Goal: Book appointment/travel/reservation

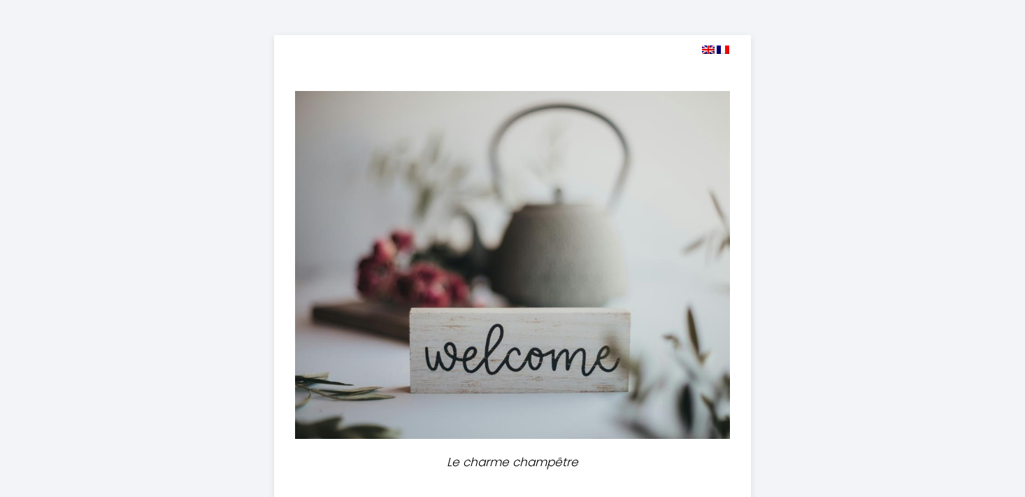
select select
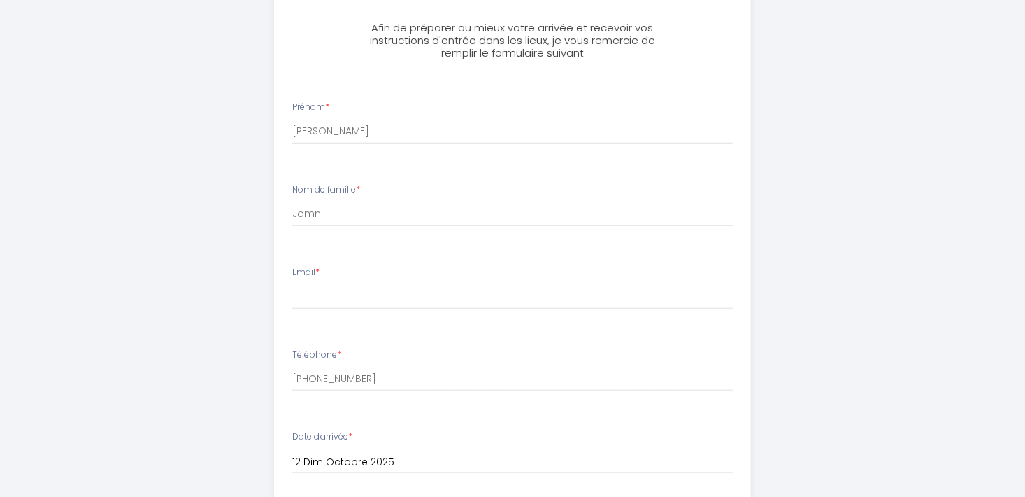
scroll to position [480, 0]
click at [409, 302] on input "Email *" at bounding box center [512, 293] width 441 height 25
type input "[PERSON_NAME][EMAIL_ADDRESS][DOMAIN_NAME]"
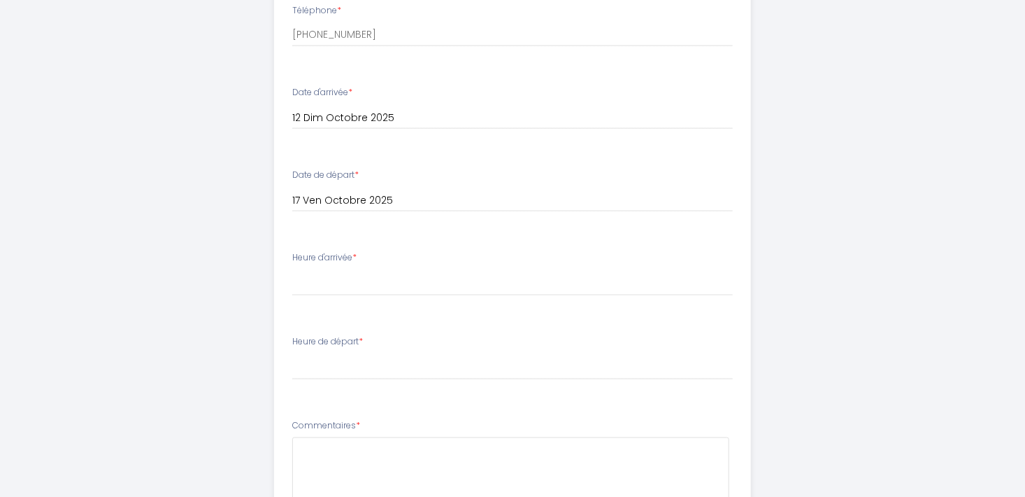
scroll to position [823, 0]
click at [415, 281] on select "16:00 16:30 17:00 17:30 18:00 18:30 19:00 19:30 20:00 20:30 21:00 21:30 22:00 2…" at bounding box center [512, 282] width 441 height 27
click at [398, 288] on select "16:00 16:30 17:00 17:30 18:00 18:30 19:00 19:30 20:00 20:30 21:00 21:30 22:00 2…" at bounding box center [512, 282] width 441 height 27
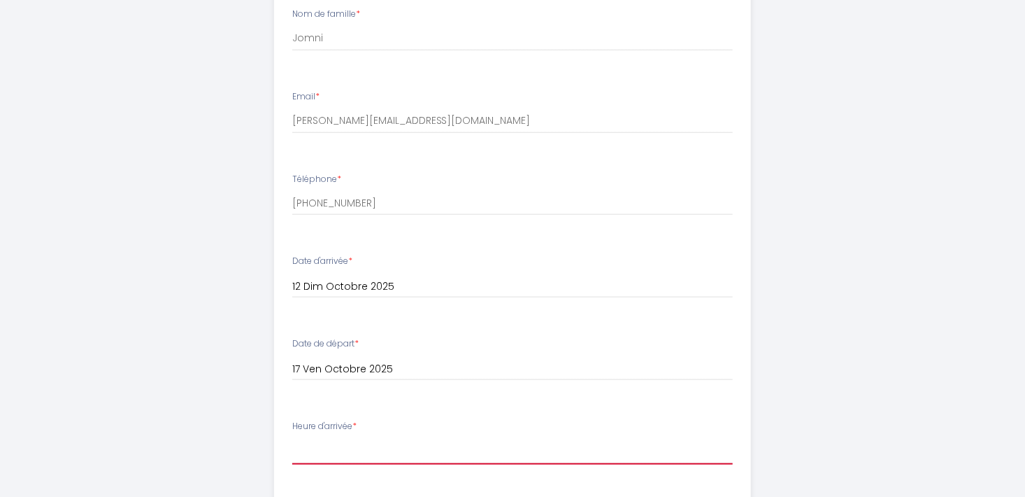
scroll to position [649, 0]
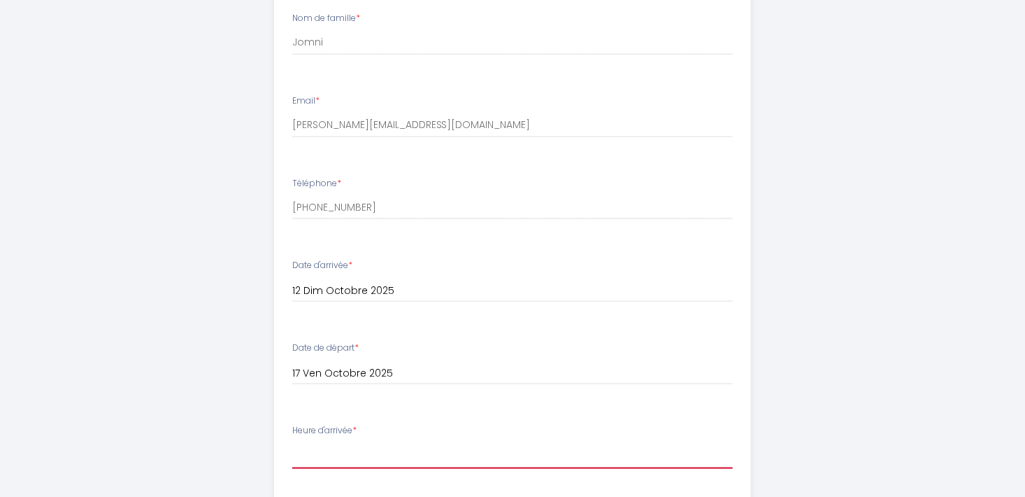
click at [398, 460] on select "16:00 16:30 17:00 17:30 18:00 18:30 19:00 19:30 20:00 20:30 21:00 21:30 22:00 2…" at bounding box center [512, 455] width 441 height 27
click at [233, 300] on div "Le charme champêtre Afin de préparer au mieux votre arrivée et recevoir vos ins…" at bounding box center [513, 153] width 716 height 1605
click at [381, 294] on input "12 Dim Octobre 2025" at bounding box center [512, 291] width 441 height 18
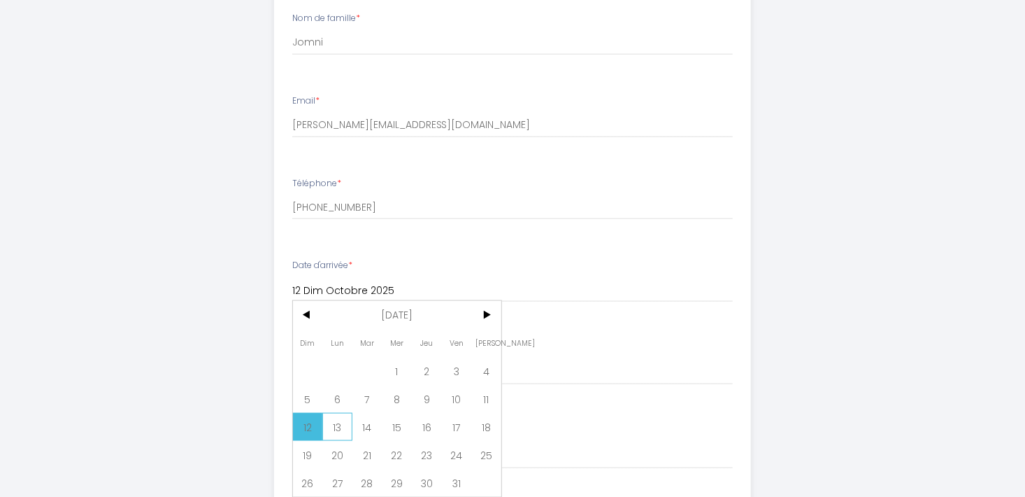
click at [332, 427] on span "13" at bounding box center [337, 427] width 30 height 28
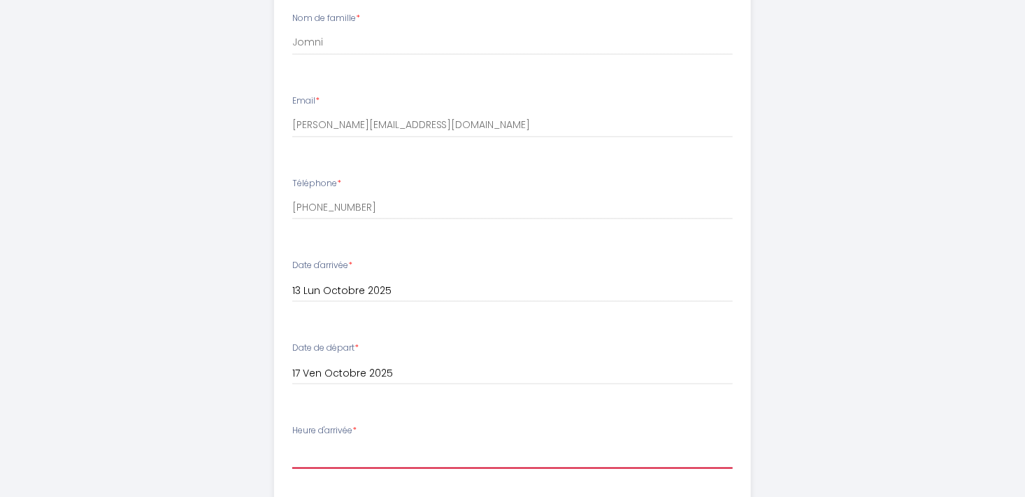
click at [379, 458] on select "16:00 16:30 17:00 17:30 18:00 18:30 19:00 19:30 20:00 20:30 21:00 21:30 22:00 2…" at bounding box center [512, 455] width 441 height 27
click at [220, 269] on div "Le charme champêtre Afin de préparer au mieux votre arrivée et recevoir vos ins…" at bounding box center [513, 153] width 716 height 1605
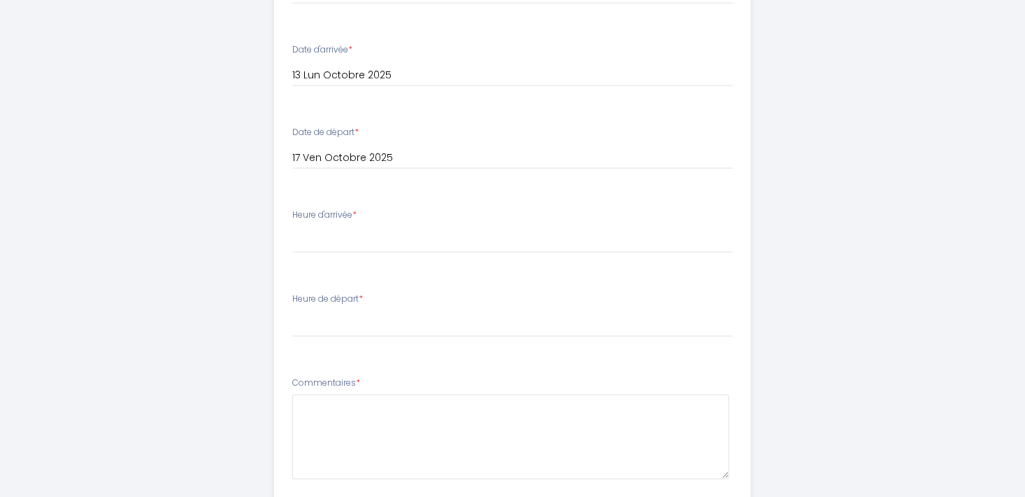
scroll to position [872, 0]
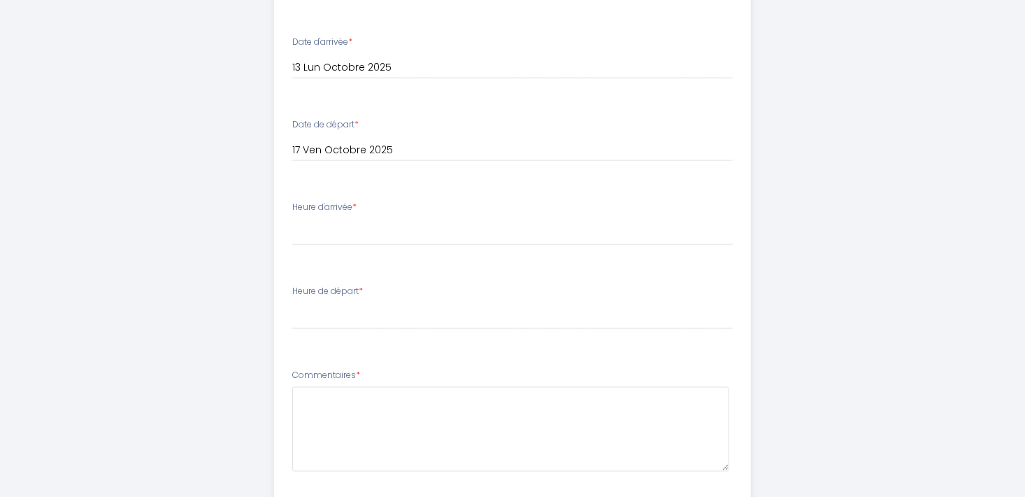
click at [383, 64] on input "13 Lun Octobre 2025" at bounding box center [512, 68] width 441 height 18
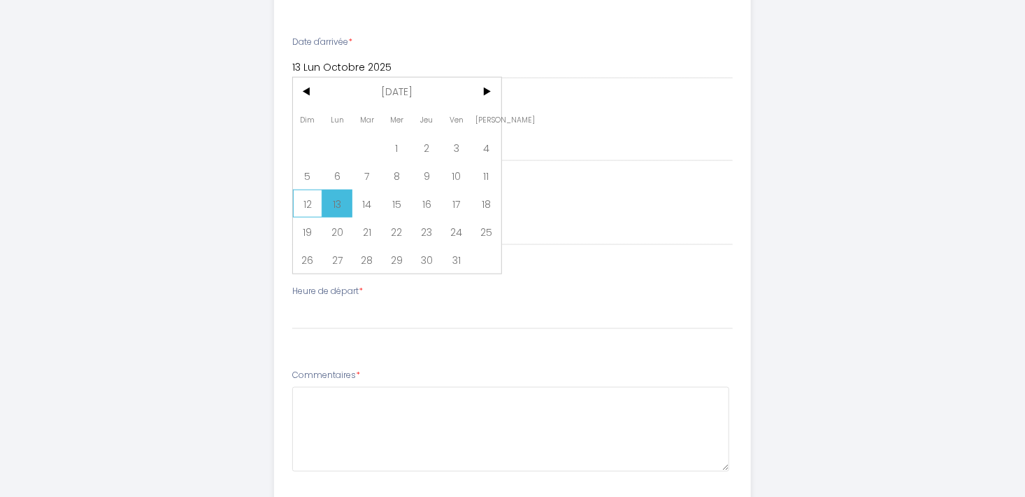
click at [300, 208] on span "12" at bounding box center [308, 204] width 30 height 28
type input "12 Dim Octobre 2025"
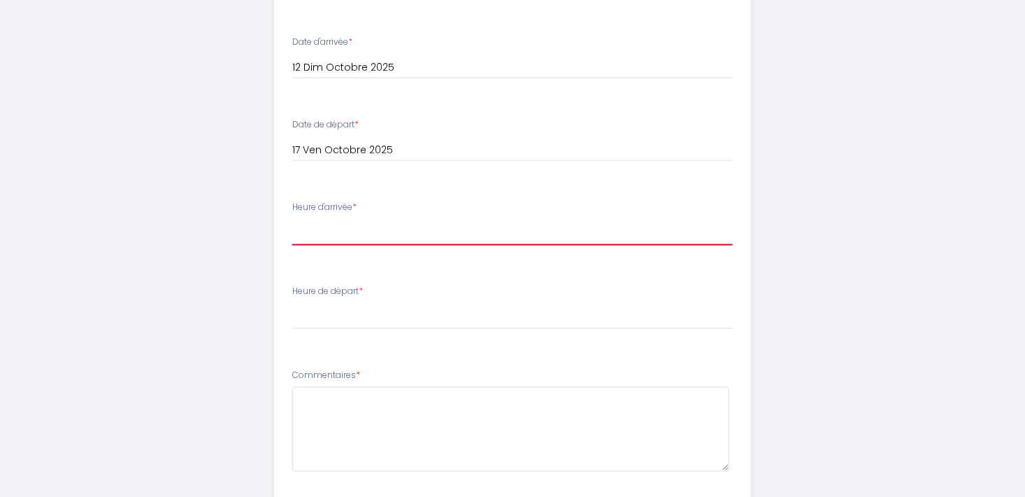
click at [342, 242] on select "16:00 16:30 17:00 17:30 18:00 18:30 19:00 19:30 20:00 20:30 21:00 21:30 22:00 2…" at bounding box center [512, 232] width 441 height 27
select select "23:30"
click at [292, 219] on select "16:00 16:30 17:00 17:30 18:00 18:30 19:00 19:30 20:00 20:30 21:00 21:30 22:00 2…" at bounding box center [512, 232] width 441 height 27
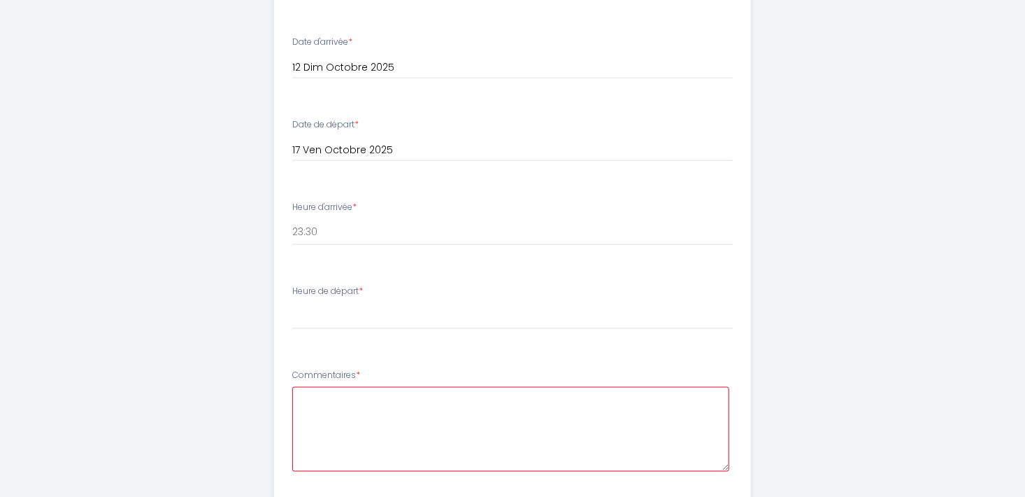
click at [360, 402] on textarea at bounding box center [511, 429] width 438 height 85
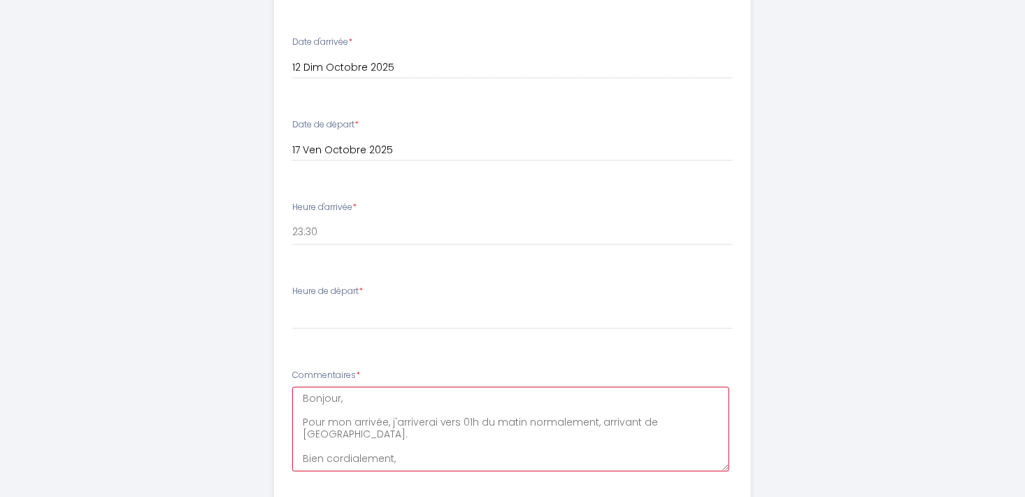
type textarea "Bonjour, Pour mon arrivée, j'arriverai vers 01h du matin normalement, arrivant …"
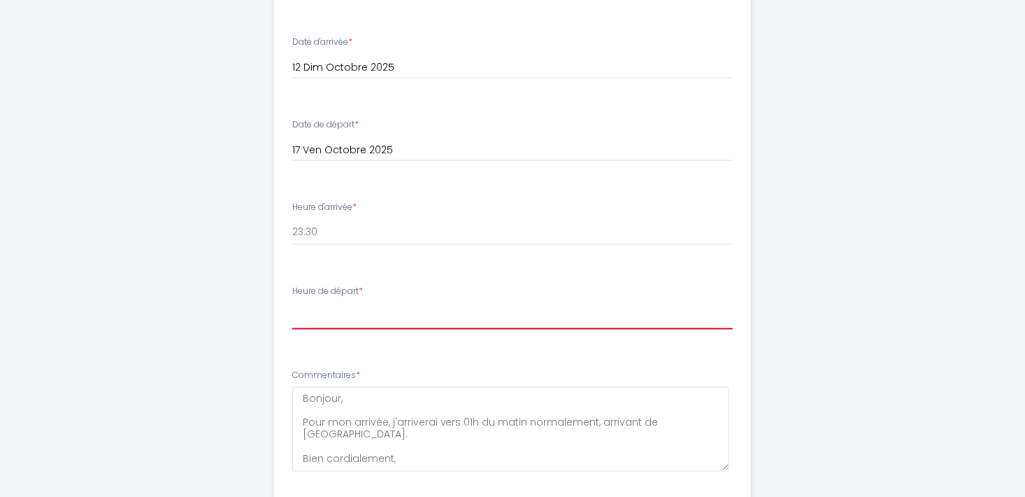
click at [318, 325] on select "00:00 00:30 01:00 01:30 02:00 02:30 03:00 03:30 04:00 04:30 05:00 05:30 06:00 0…" at bounding box center [512, 316] width 441 height 27
select select "07:00"
click at [292, 303] on select "00:00 00:30 01:00 01:30 02:00 02:30 03:00 03:30 04:00 04:30 05:00 05:30 06:00 0…" at bounding box center [512, 316] width 441 height 27
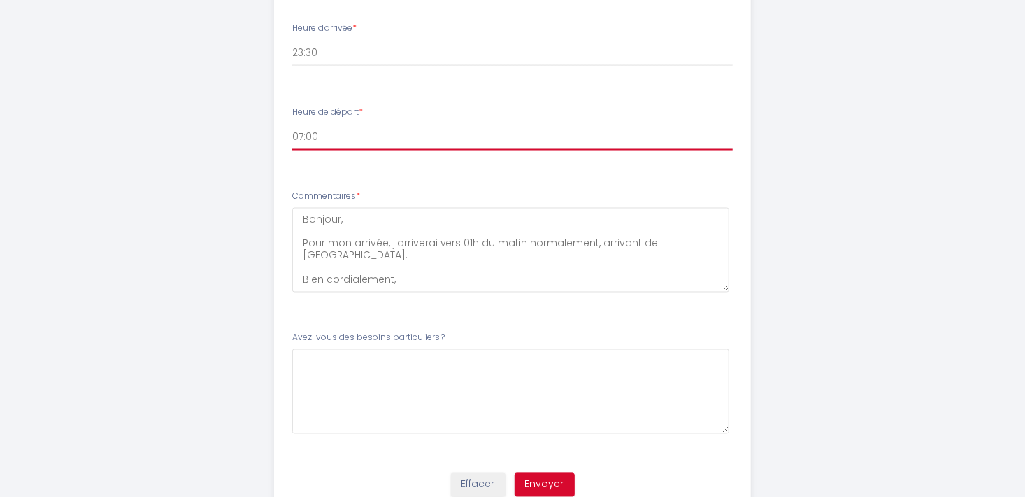
scroll to position [1107, 0]
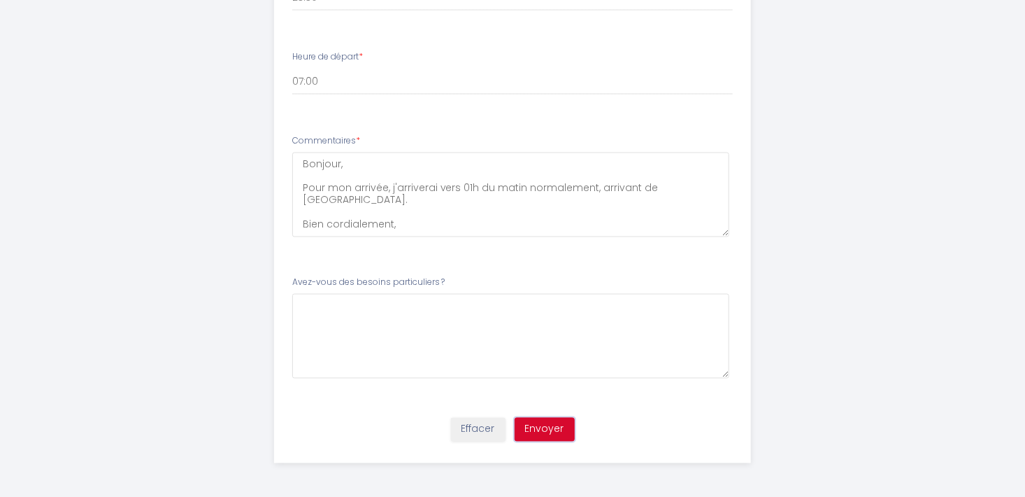
click at [544, 430] on button "Envoyer" at bounding box center [545, 430] width 60 height 24
